Goal: Information Seeking & Learning: Find contact information

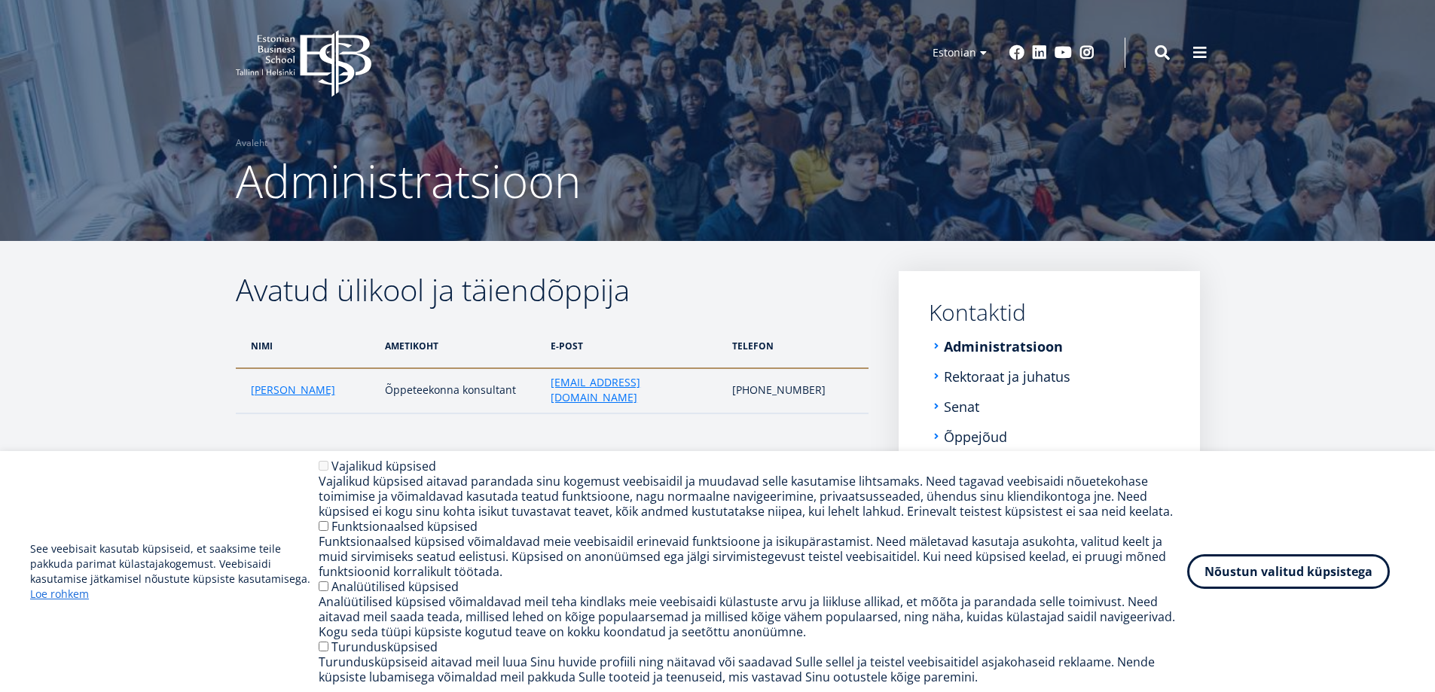
scroll to position [481, 0]
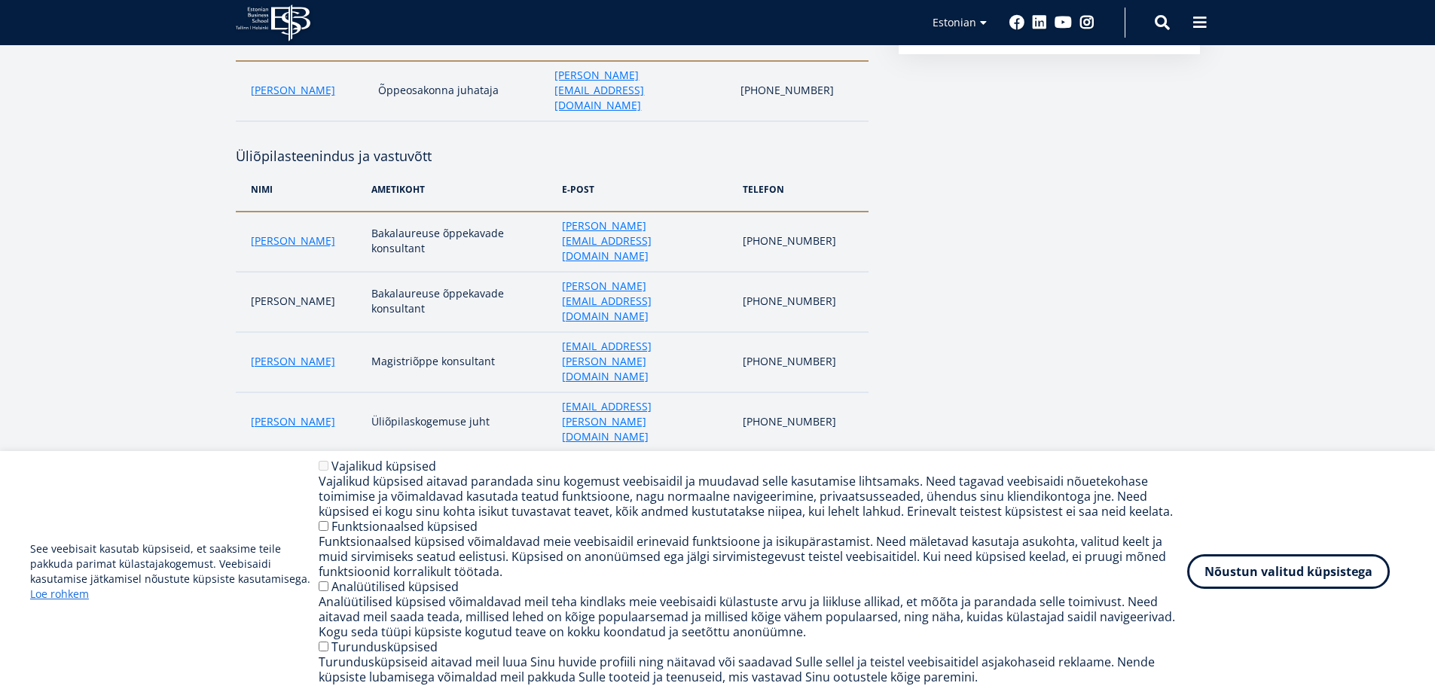
drag, startPoint x: 776, startPoint y: 346, endPoint x: 886, endPoint y: 347, distance: 110.0
click at [854, 453] on td "[PHONE_NUMBER]" at bounding box center [801, 490] width 133 height 75
drag, startPoint x: 844, startPoint y: 345, endPoint x: 760, endPoint y: 345, distance: 84.4
click at [760, 453] on tr "[PERSON_NAME] programmi projektijuht [PERSON_NAME][EMAIL_ADDRESS][PERSON_NAME][…" at bounding box center [552, 490] width 633 height 75
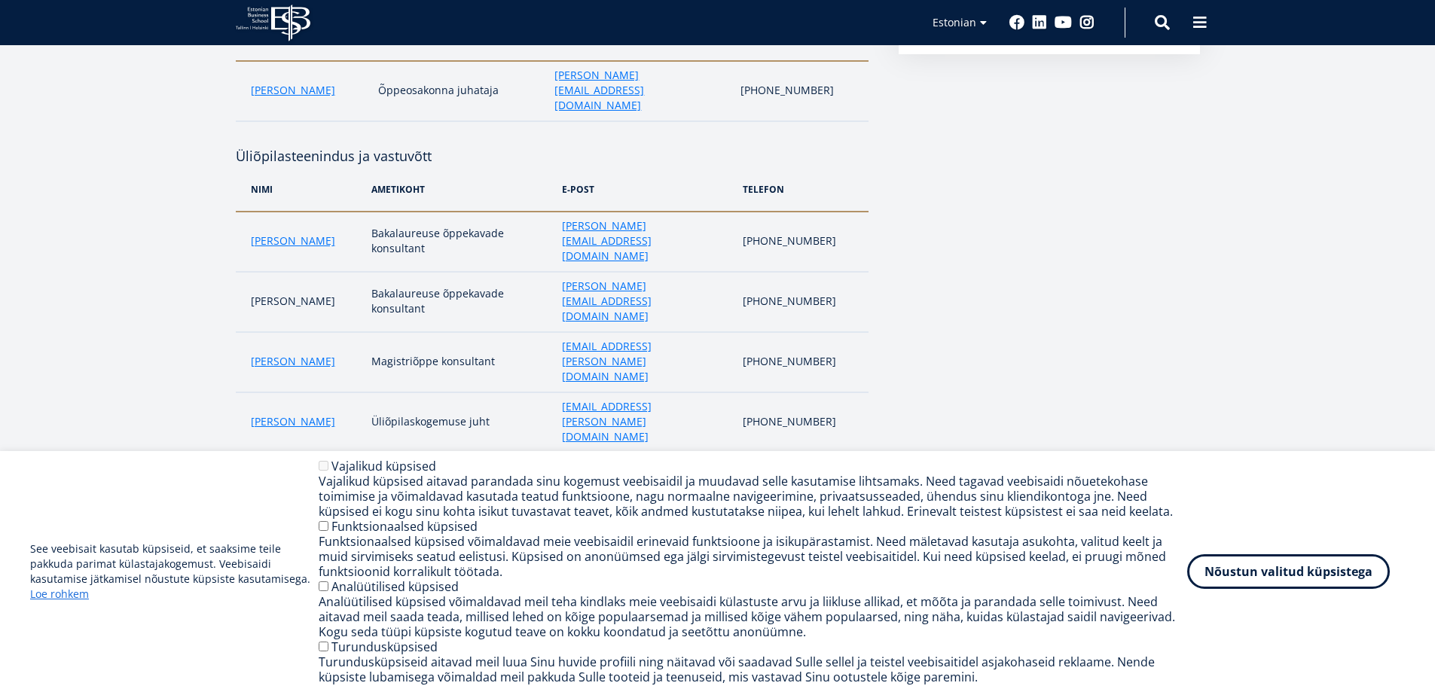
copy tr "[PHONE_NUMBER]"
drag, startPoint x: 732, startPoint y: 283, endPoint x: 534, endPoint y: 280, distance: 198.2
click at [555, 332] on td "[EMAIL_ADDRESS][PERSON_NAME][DOMAIN_NAME]" at bounding box center [645, 362] width 181 height 60
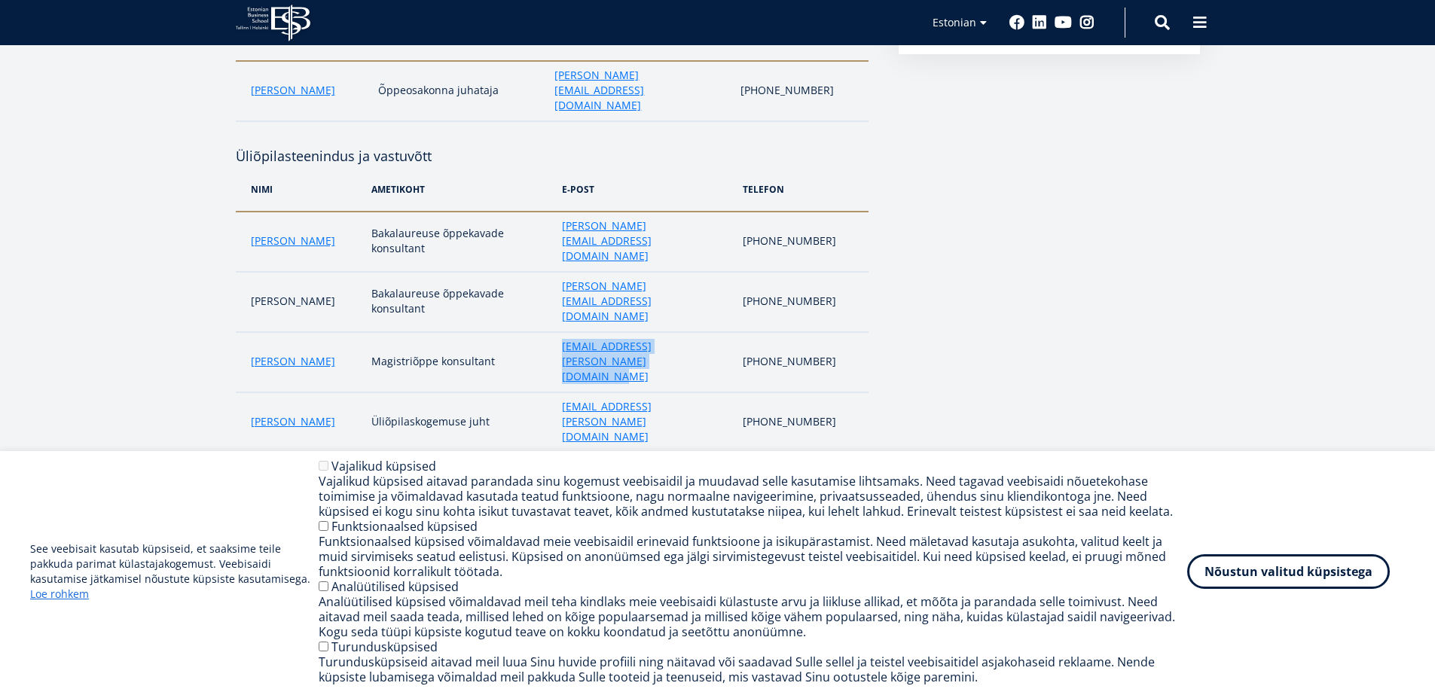
drag, startPoint x: 733, startPoint y: 277, endPoint x: 522, endPoint y: 278, distance: 211.0
click at [522, 332] on tr "[PERSON_NAME] Magistriõppe konsultant [EMAIL_ADDRESS][PERSON_NAME][DOMAIN_NAME]…" at bounding box center [552, 362] width 633 height 60
click at [522, 332] on td "Magistriõppe konsultant" at bounding box center [459, 362] width 191 height 60
click at [735, 332] on td "[EMAIL_ADDRESS][PERSON_NAME][DOMAIN_NAME]" at bounding box center [645, 362] width 181 height 60
drag, startPoint x: 735, startPoint y: 277, endPoint x: 518, endPoint y: 277, distance: 217.8
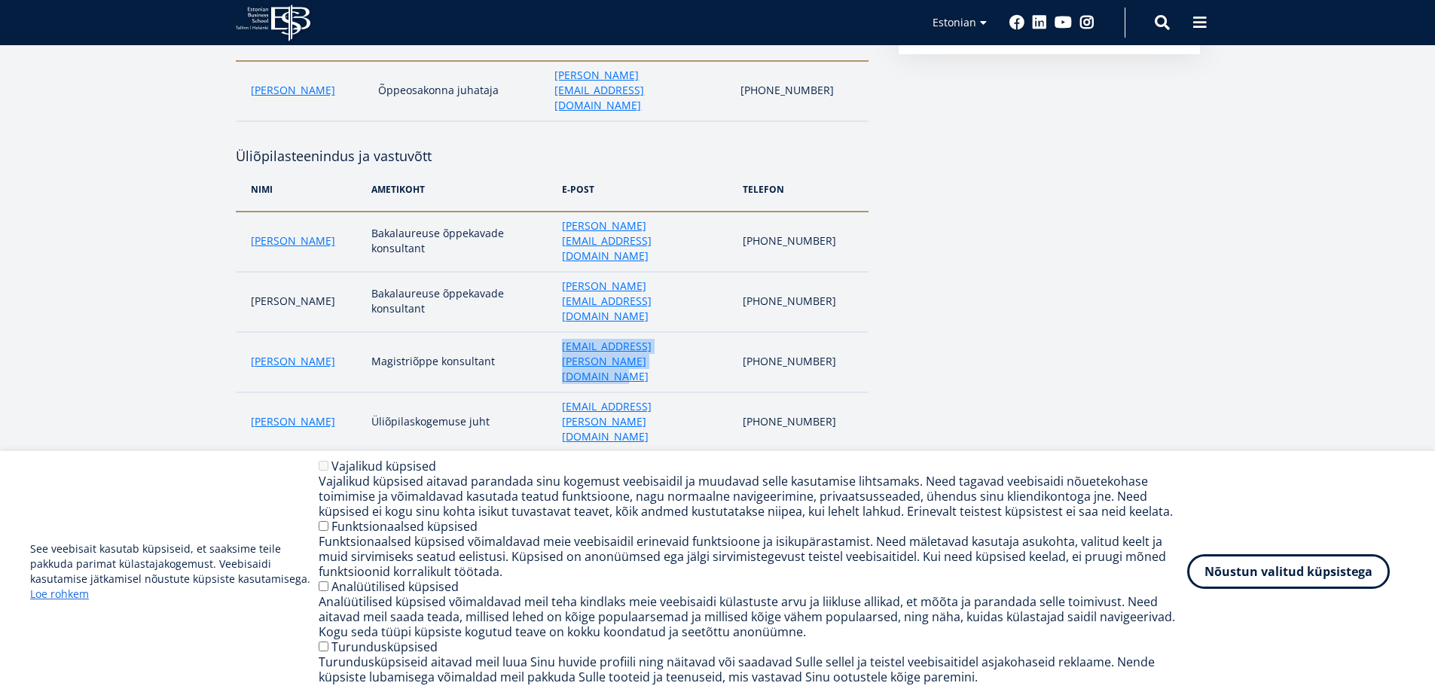
click at [518, 332] on tr "[PERSON_NAME] Magistriõppe konsultant [EMAIL_ADDRESS][PERSON_NAME][DOMAIN_NAME]…" at bounding box center [552, 362] width 633 height 60
copy tr "Magistriõppe konsultant [EMAIL_ADDRESS][PERSON_NAME][DOMAIN_NAME]"
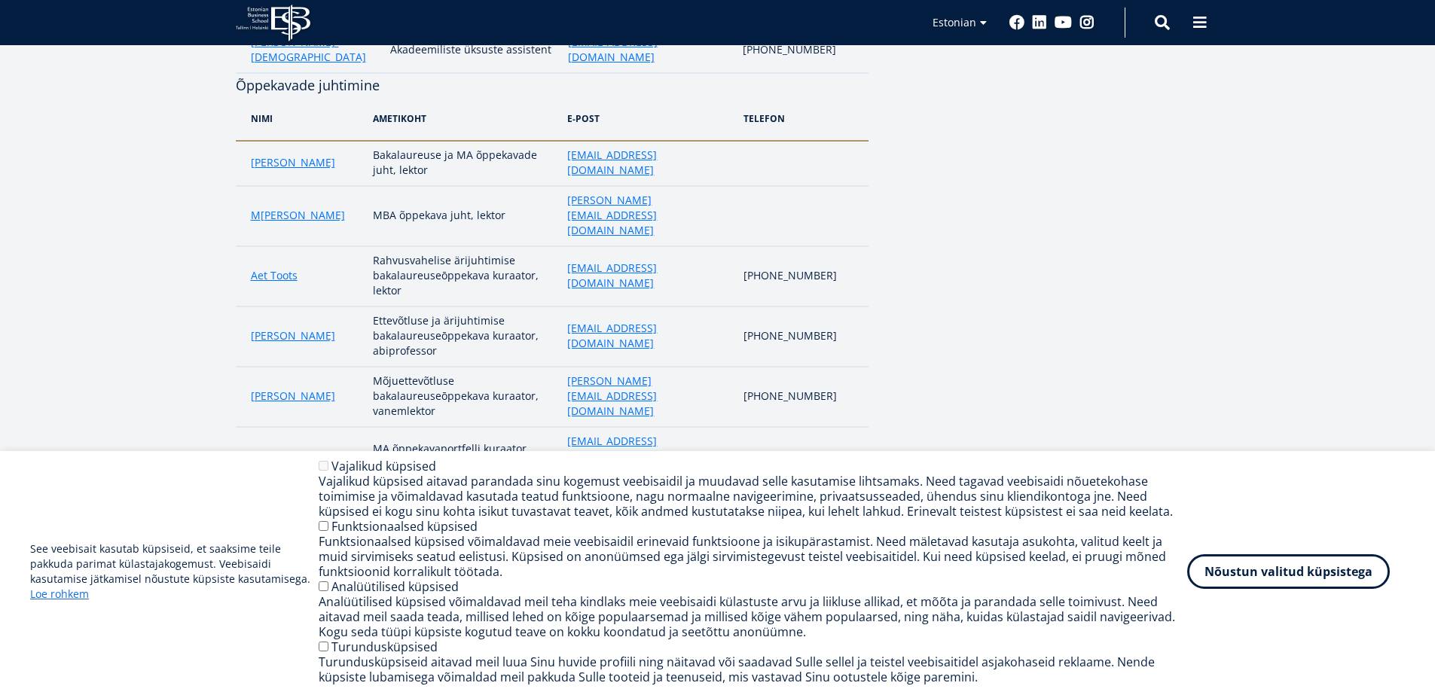
scroll to position [1310, 0]
